Goal: Task Accomplishment & Management: Use online tool/utility

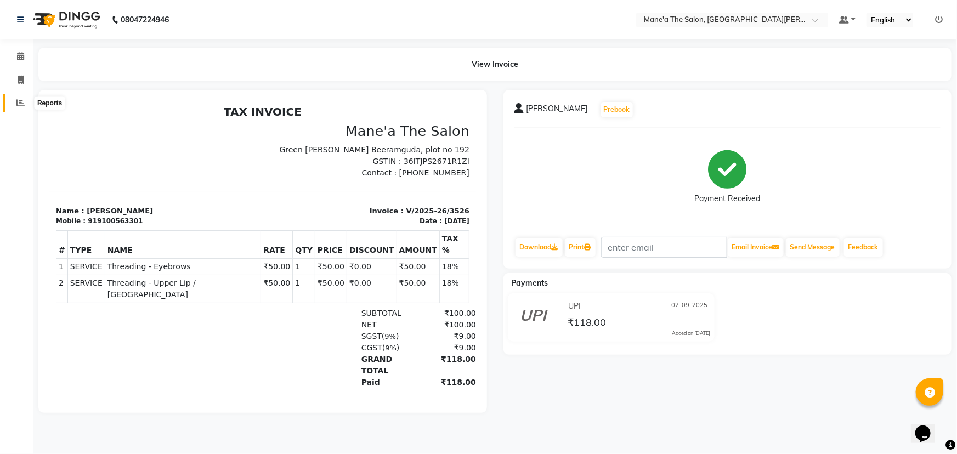
click at [20, 104] on icon at bounding box center [20, 103] width 8 height 8
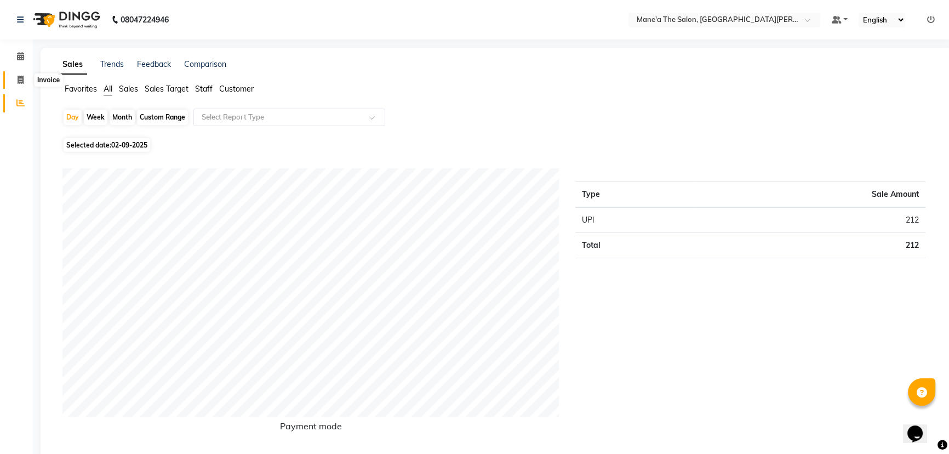
click at [21, 77] on icon at bounding box center [21, 80] width 6 height 8
select select "7205"
select select "service"
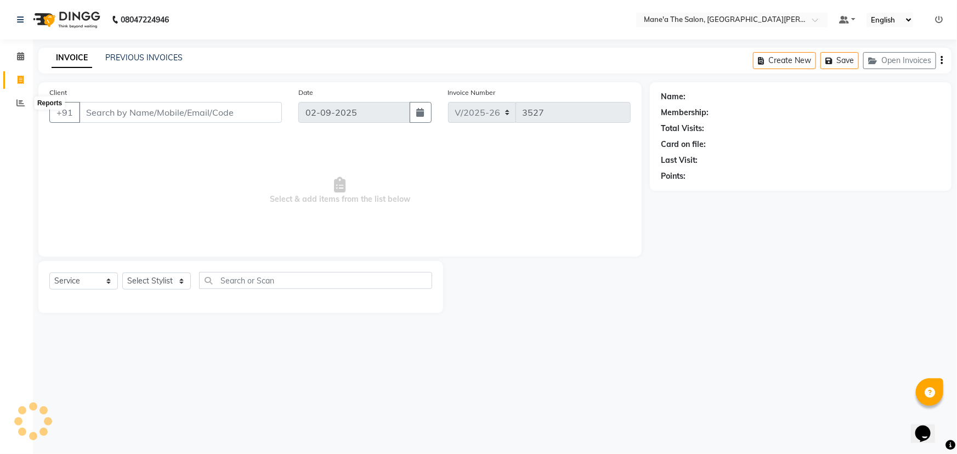
click at [19, 112] on li "Reports" at bounding box center [16, 104] width 33 height 24
click at [19, 107] on icon at bounding box center [20, 103] width 8 height 8
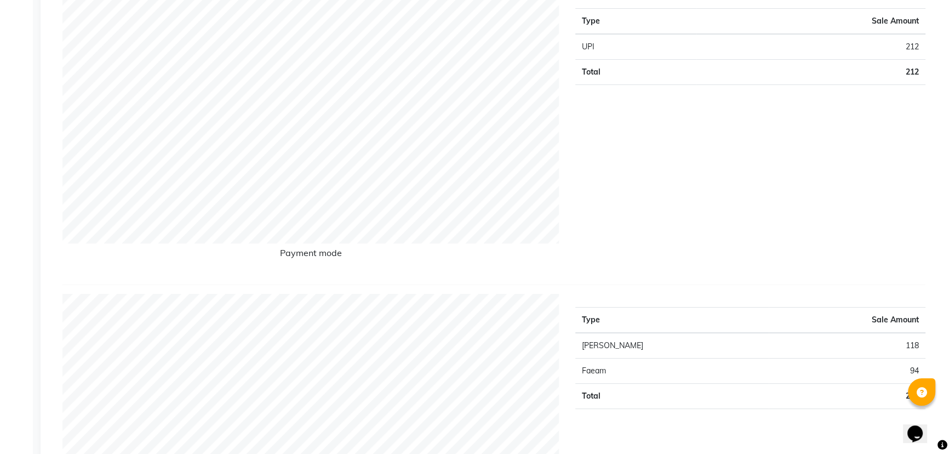
scroll to position [149, 0]
